Goal: Information Seeking & Learning: Learn about a topic

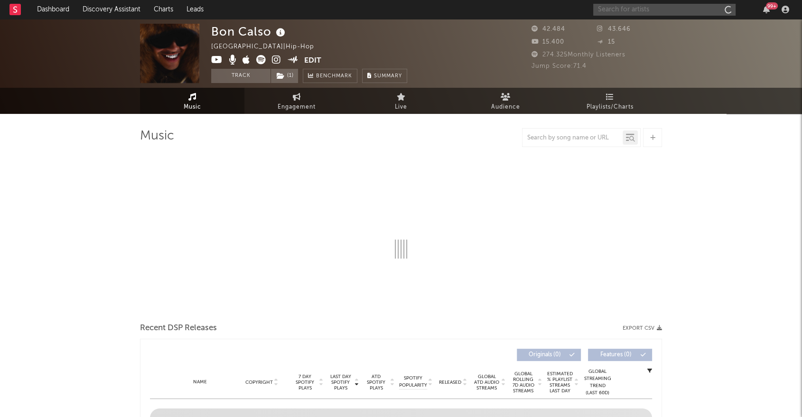
click at [652, 12] on input "text" at bounding box center [664, 10] width 142 height 12
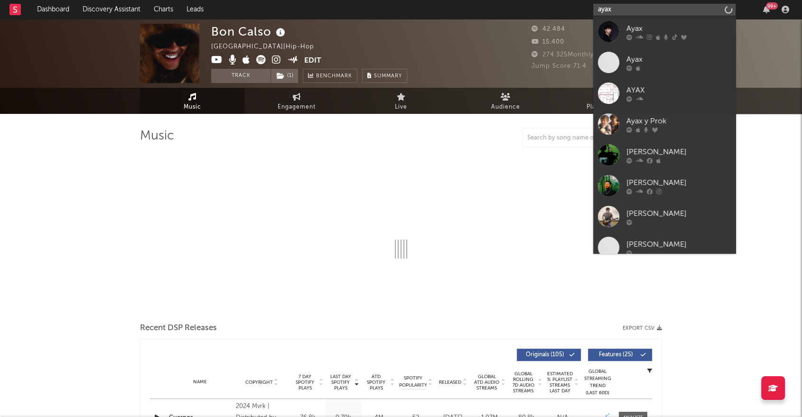
type input "ayax y"
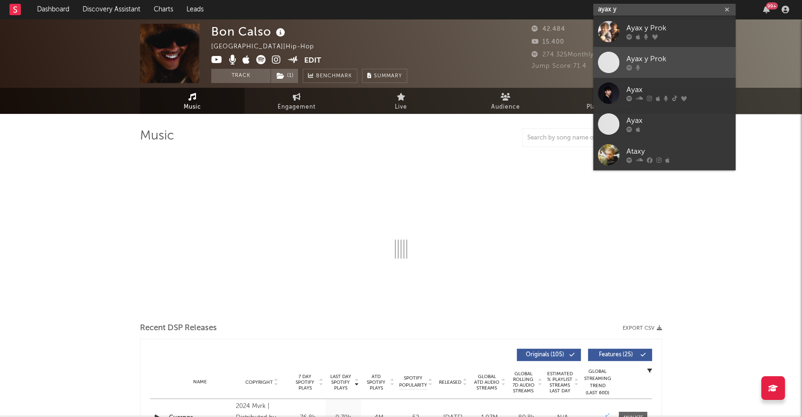
select select "6m"
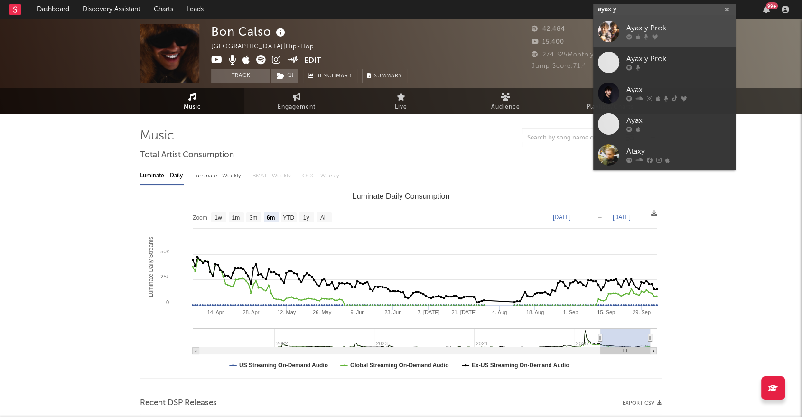
type input "ayax y"
click at [680, 35] on div at bounding box center [678, 37] width 104 height 6
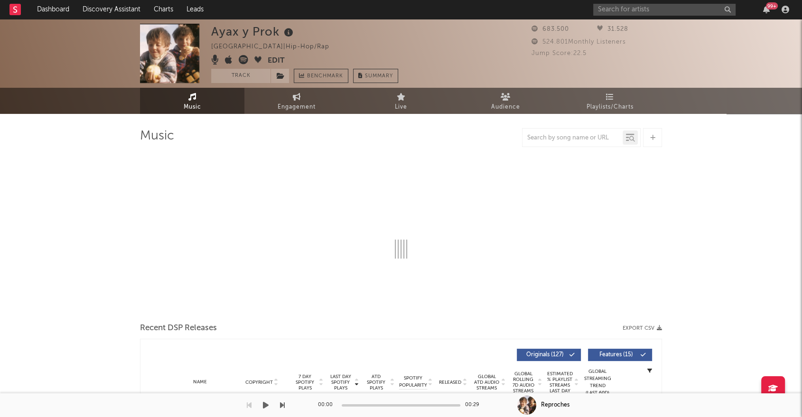
select select "6m"
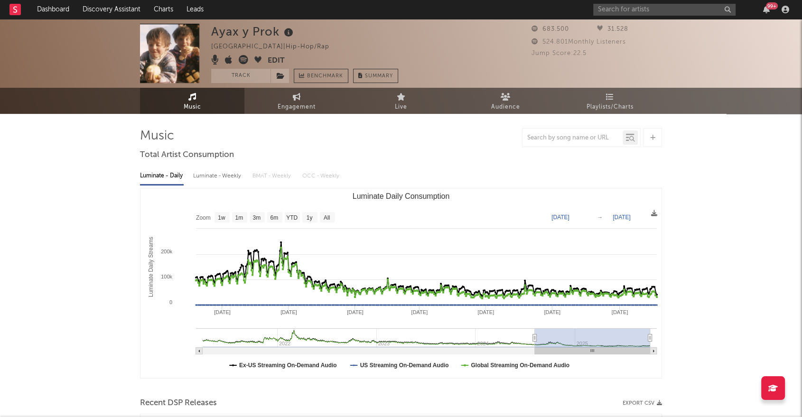
type input "[DATE]"
drag, startPoint x: 601, startPoint y: 336, endPoint x: 535, endPoint y: 336, distance: 66.4
click at [535, 336] on icon "Luminate Daily Consumption" at bounding box center [535, 338] width 4 height 7
